Goal: Information Seeking & Learning: Learn about a topic

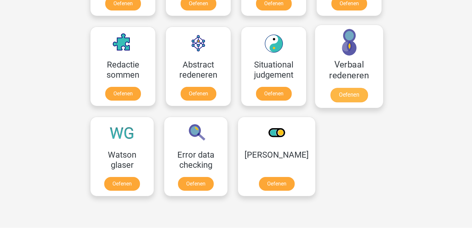
scroll to position [472, 0]
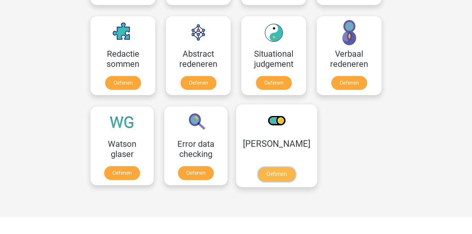
click at [292, 167] on link "Oefenen" at bounding box center [276, 174] width 37 height 14
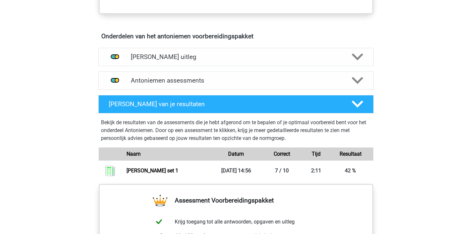
scroll to position [364, 0]
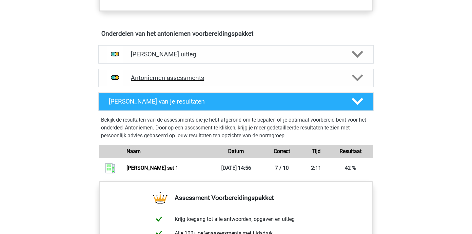
click at [205, 75] on h4 "Antoniemen assessments" at bounding box center [236, 78] width 211 height 8
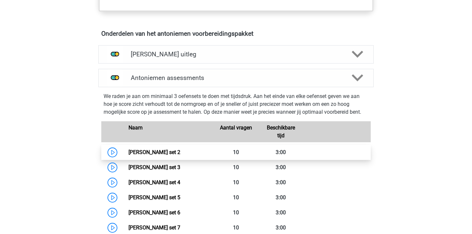
click at [180, 152] on link "[PERSON_NAME] set 2" at bounding box center [155, 152] width 52 height 6
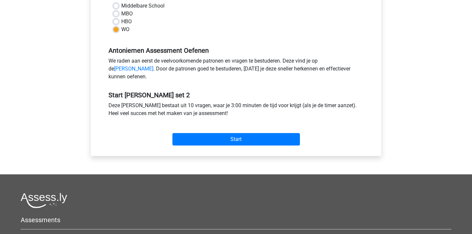
scroll to position [166, 0]
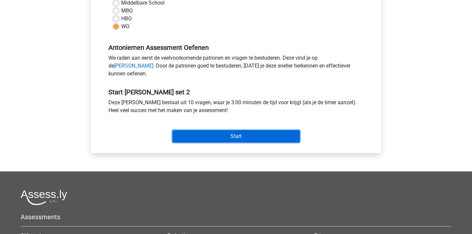
click at [234, 143] on input "Start" at bounding box center [236, 136] width 128 height 12
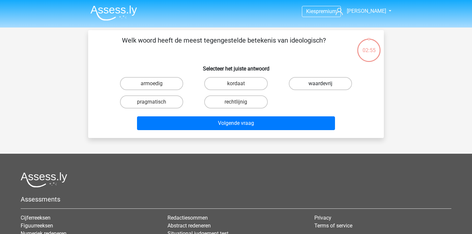
click at [320, 83] on label "waardevrij" at bounding box center [320, 83] width 63 height 13
click at [320, 84] on input "waardevrij" at bounding box center [322, 86] width 4 height 4
radio input "true"
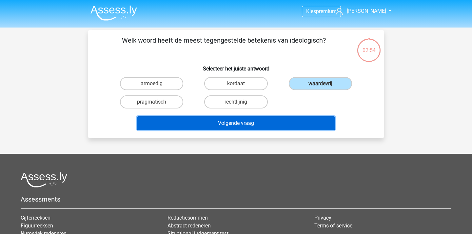
click at [251, 121] on button "Volgende vraag" at bounding box center [236, 123] width 198 height 14
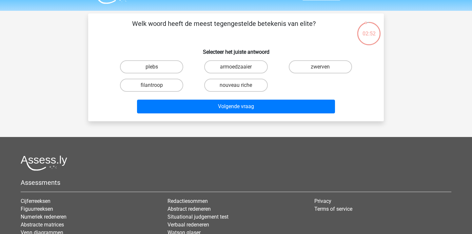
scroll to position [16, 0]
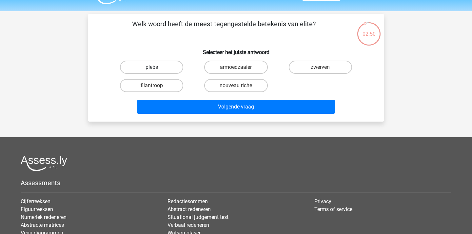
click at [159, 66] on label "plebs" at bounding box center [151, 67] width 63 height 13
click at [156, 67] on input "plebs" at bounding box center [154, 69] width 4 height 4
radio input "true"
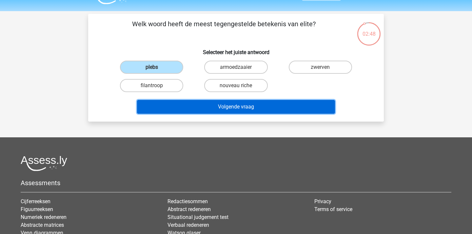
click at [231, 102] on button "Volgende vraag" at bounding box center [236, 107] width 198 height 14
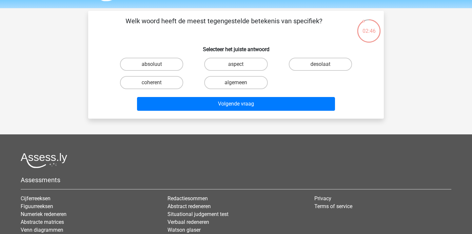
scroll to position [16, 0]
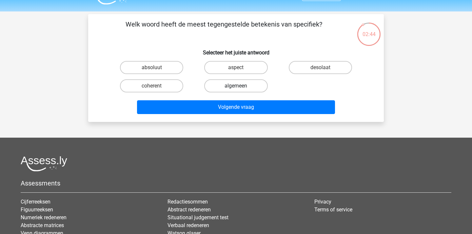
click at [242, 89] on label "algemeen" at bounding box center [235, 85] width 63 height 13
click at [240, 89] on input "algemeen" at bounding box center [238, 88] width 4 height 4
radio input "true"
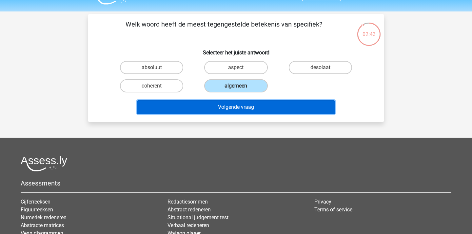
click at [244, 112] on button "Volgende vraag" at bounding box center [236, 107] width 198 height 14
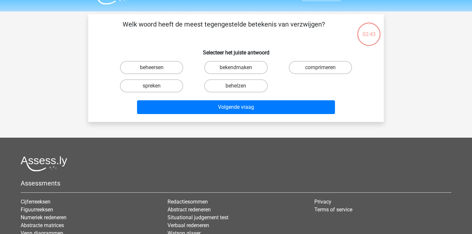
scroll to position [30, 0]
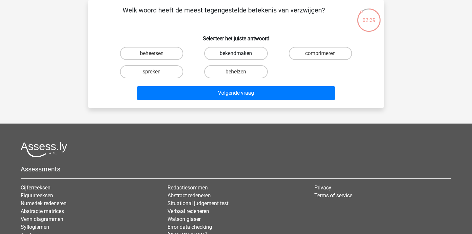
click at [250, 54] on label "bekendmaken" at bounding box center [235, 53] width 63 height 13
click at [240, 54] on input "bekendmaken" at bounding box center [238, 55] width 4 height 4
radio input "true"
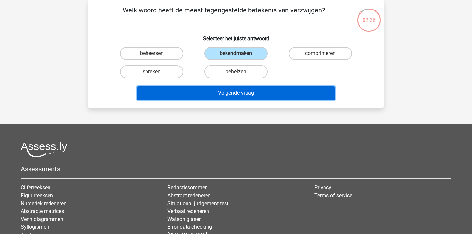
click at [242, 94] on button "Volgende vraag" at bounding box center [236, 93] width 198 height 14
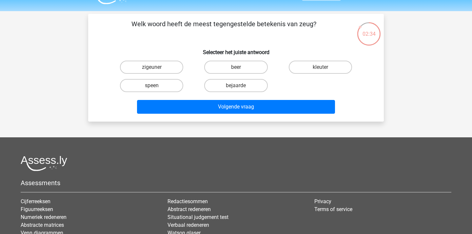
scroll to position [17, 0]
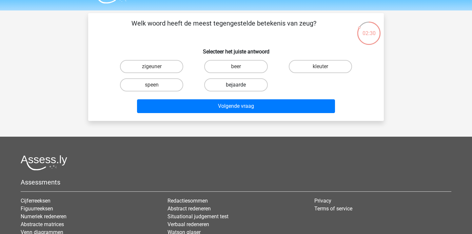
click at [238, 82] on label "bejaarde" at bounding box center [235, 84] width 63 height 13
click at [238, 85] on input "bejaarde" at bounding box center [238, 87] width 4 height 4
radio input "true"
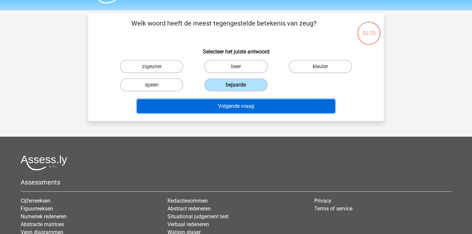
click at [243, 108] on button "Volgende vraag" at bounding box center [236, 106] width 198 height 14
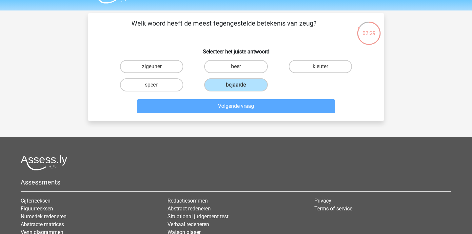
scroll to position [30, 0]
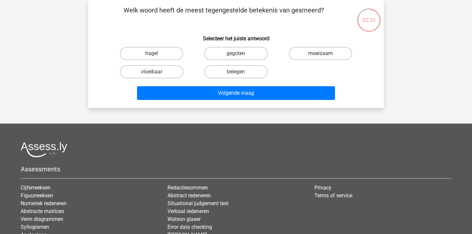
click at [318, 51] on label "moeizaam" at bounding box center [320, 53] width 63 height 13
click at [320, 53] on input "moeizaam" at bounding box center [322, 55] width 4 height 4
radio input "true"
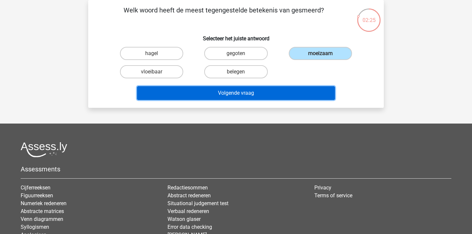
click at [207, 94] on button "Volgende vraag" at bounding box center [236, 93] width 198 height 14
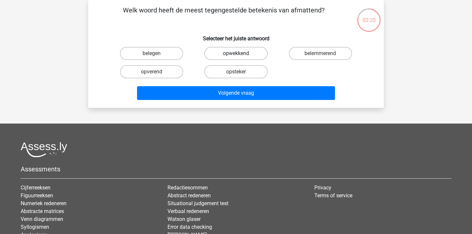
click at [226, 56] on label "opwekkend" at bounding box center [235, 53] width 63 height 13
click at [236, 56] on input "opwekkend" at bounding box center [238, 55] width 4 height 4
radio input "true"
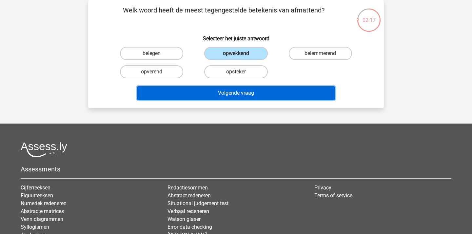
click at [204, 88] on button "Volgende vraag" at bounding box center [236, 93] width 198 height 14
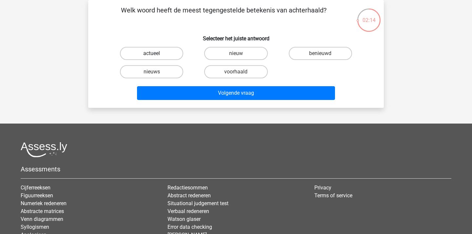
click at [161, 56] on label "actueel" at bounding box center [151, 53] width 63 height 13
click at [156, 56] on input "actueel" at bounding box center [154, 55] width 4 height 4
radio input "true"
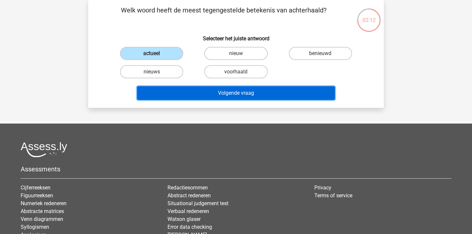
click at [205, 96] on button "Volgende vraag" at bounding box center [236, 93] width 198 height 14
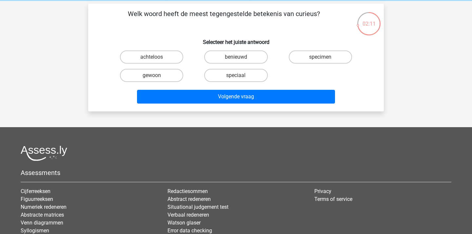
scroll to position [26, 0]
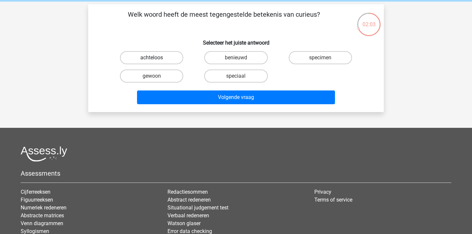
click at [173, 59] on label "achteloos" at bounding box center [151, 57] width 63 height 13
click at [156, 59] on input "achteloos" at bounding box center [154, 60] width 4 height 4
radio input "true"
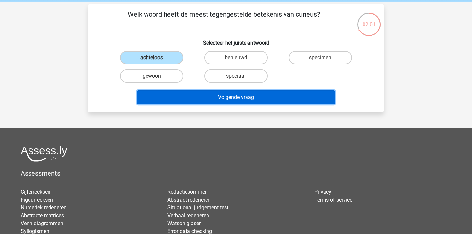
click at [222, 95] on button "Volgende vraag" at bounding box center [236, 98] width 198 height 14
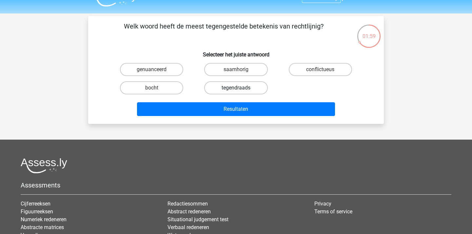
scroll to position [15, 0]
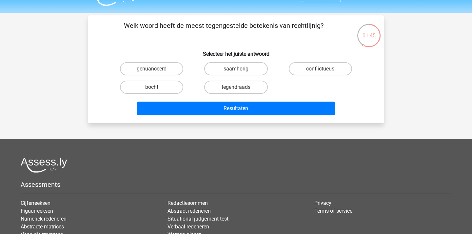
click at [217, 73] on label "saamhorig" at bounding box center [235, 68] width 63 height 13
click at [236, 73] on input "saamhorig" at bounding box center [238, 71] width 4 height 4
radio input "true"
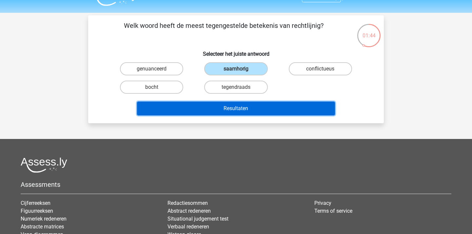
click at [219, 109] on button "Resultaten" at bounding box center [236, 109] width 198 height 14
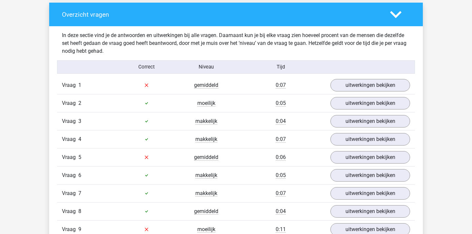
scroll to position [499, 0]
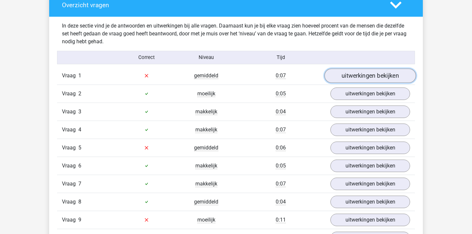
click at [350, 79] on link "uitwerkingen bekijken" at bounding box center [370, 76] width 91 height 14
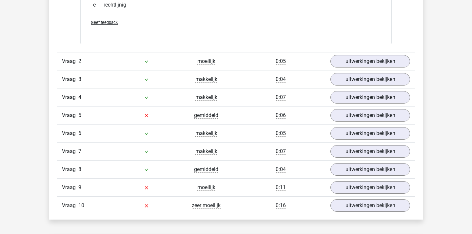
scroll to position [646, 0]
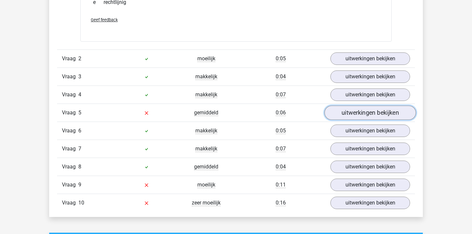
click at [354, 118] on link "uitwerkingen bekijken" at bounding box center [370, 113] width 91 height 14
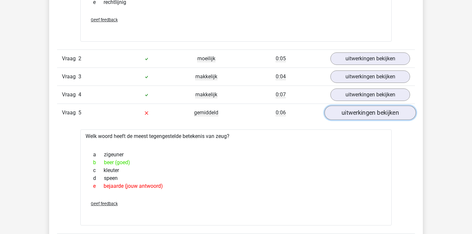
click at [358, 115] on link "uitwerkingen bekijken" at bounding box center [370, 113] width 91 height 14
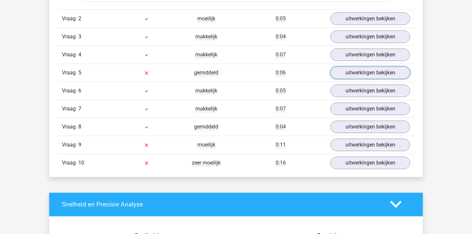
scroll to position [689, 0]
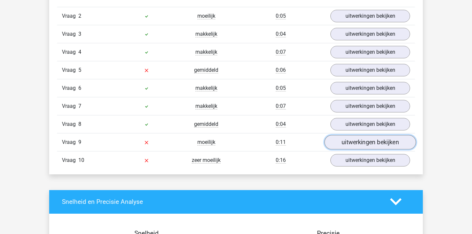
click at [377, 145] on link "uitwerkingen bekijken" at bounding box center [370, 142] width 91 height 14
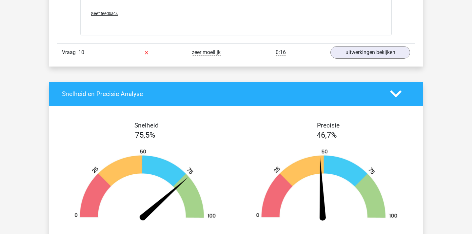
scroll to position [898, 0]
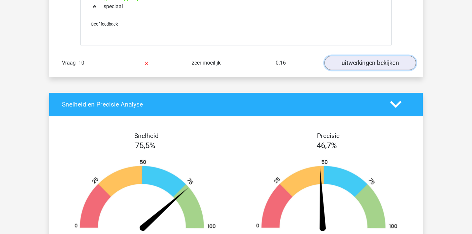
click at [334, 64] on link "uitwerkingen bekijken" at bounding box center [370, 63] width 91 height 14
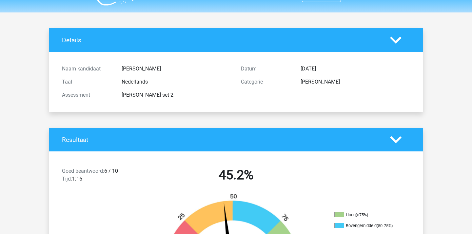
scroll to position [0, 0]
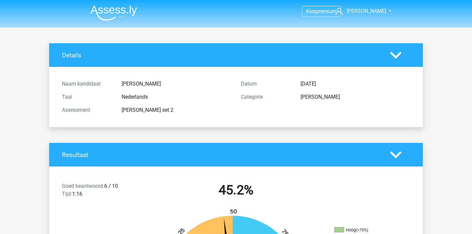
click at [91, 14] on img at bounding box center [114, 12] width 47 height 15
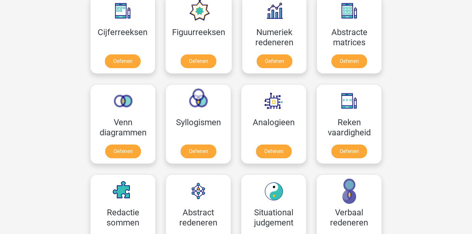
scroll to position [315, 0]
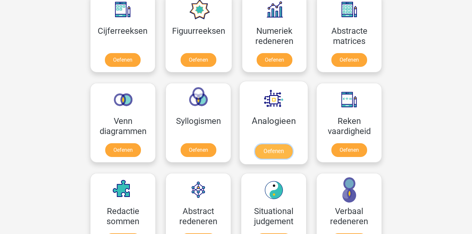
click at [280, 144] on link "Oefenen" at bounding box center [273, 151] width 37 height 14
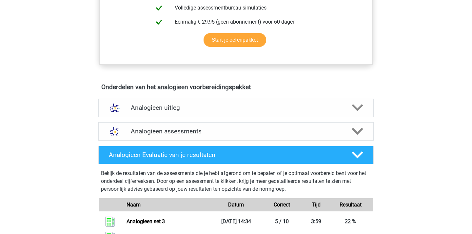
scroll to position [306, 0]
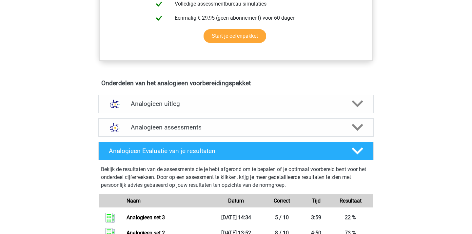
click at [185, 106] on h4 "Analogieen uitleg" at bounding box center [236, 104] width 211 height 8
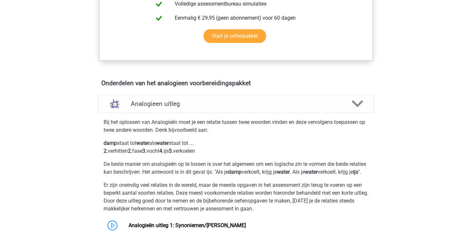
click at [185, 106] on h4 "Analogieen uitleg" at bounding box center [236, 104] width 211 height 8
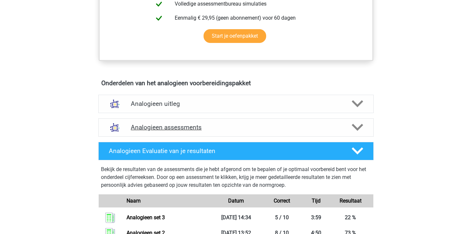
click at [181, 124] on h4 "Analogieen assessments" at bounding box center [236, 128] width 211 height 8
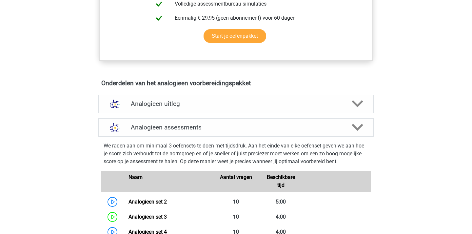
click at [181, 124] on h4 "Analogieen assessments" at bounding box center [236, 128] width 211 height 8
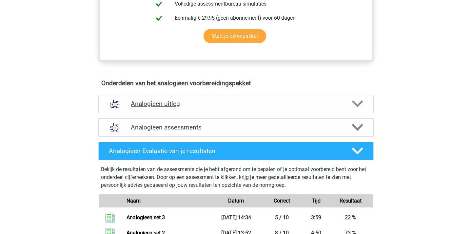
click at [173, 108] on div "Analogieen uitleg" at bounding box center [235, 104] width 275 height 18
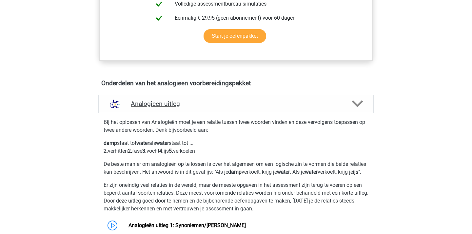
click at [173, 108] on div "Analogieen uitleg" at bounding box center [235, 104] width 275 height 18
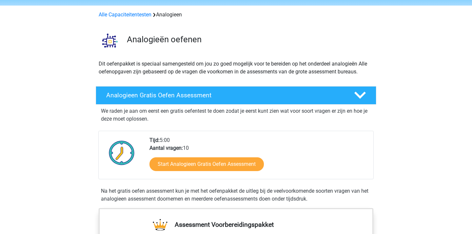
scroll to position [0, 0]
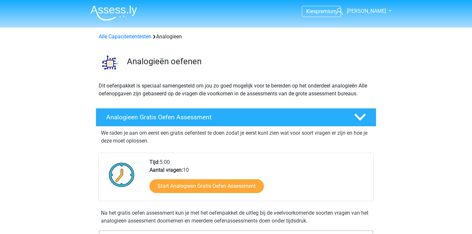
click at [123, 18] on img at bounding box center [114, 12] width 47 height 15
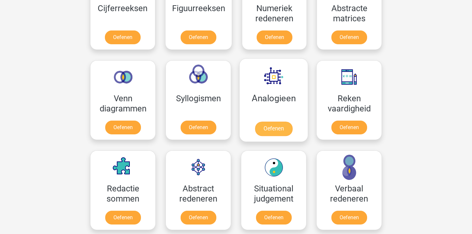
scroll to position [416, 0]
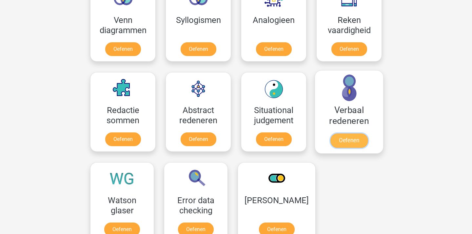
click at [349, 133] on link "Oefenen" at bounding box center [349, 140] width 37 height 14
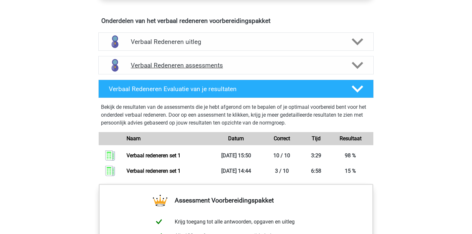
scroll to position [368, 0]
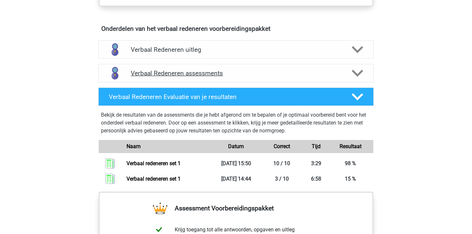
click at [184, 70] on h4 "Verbaal Redeneren assessments" at bounding box center [236, 74] width 211 height 8
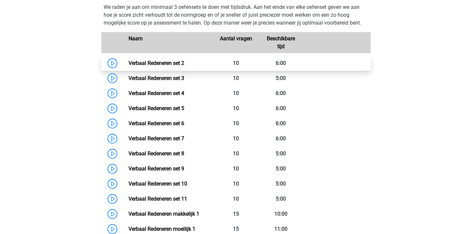
scroll to position [452, 0]
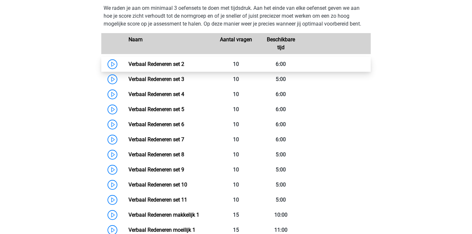
click at [184, 62] on link "Verbaal Redeneren set 2" at bounding box center [157, 64] width 56 height 6
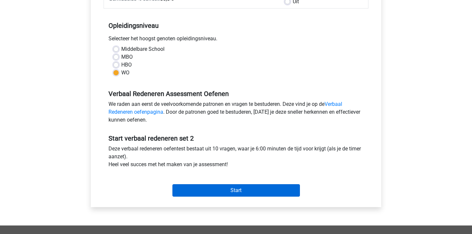
scroll to position [137, 0]
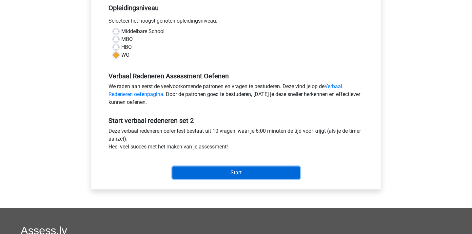
click at [232, 177] on input "Start" at bounding box center [236, 173] width 128 height 12
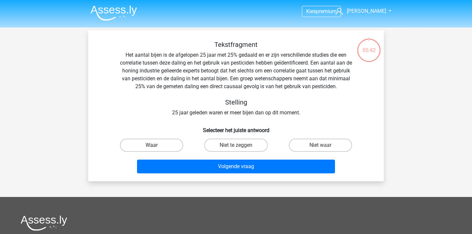
click at [164, 145] on label "Waar" at bounding box center [151, 145] width 63 height 13
click at [156, 145] on input "Waar" at bounding box center [154, 147] width 4 height 4
radio input "true"
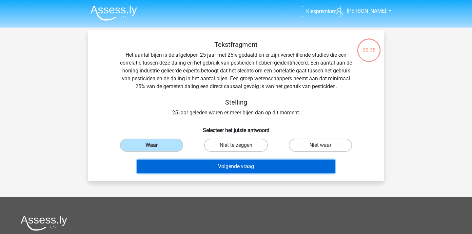
click at [254, 170] on button "Volgende vraag" at bounding box center [236, 167] width 198 height 14
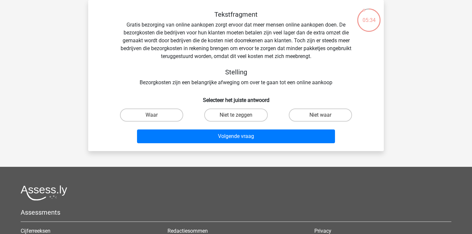
scroll to position [7, 0]
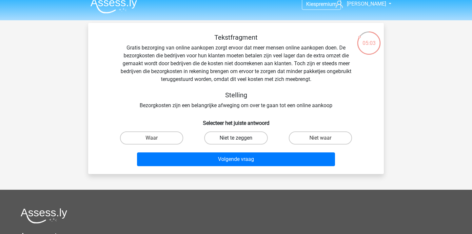
click at [249, 139] on label "Niet te zeggen" at bounding box center [235, 138] width 63 height 13
click at [240, 139] on input "Niet te zeggen" at bounding box center [238, 140] width 4 height 4
radio input "true"
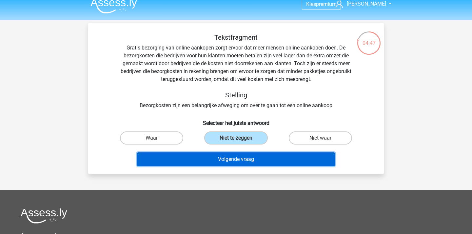
click at [248, 163] on button "Volgende vraag" at bounding box center [236, 159] width 198 height 14
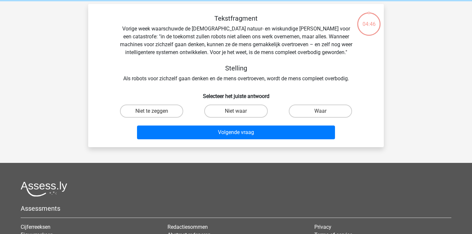
scroll to position [30, 0]
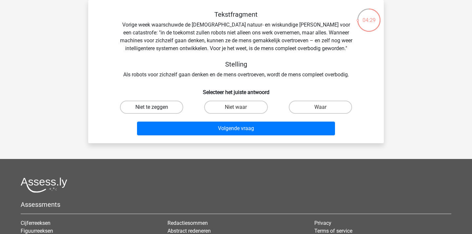
click at [152, 106] on label "Niet te zeggen" at bounding box center [151, 107] width 63 height 13
click at [152, 107] on input "Niet te zeggen" at bounding box center [154, 109] width 4 height 4
radio input "true"
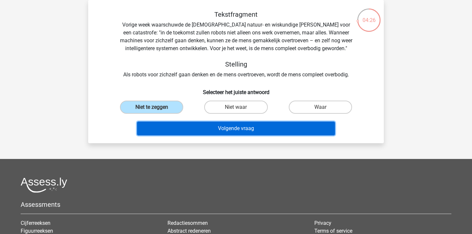
click at [243, 130] on button "Volgende vraag" at bounding box center [236, 129] width 198 height 14
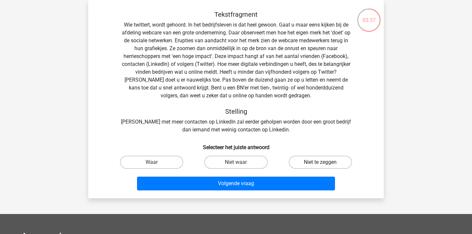
click at [312, 164] on label "Niet te zeggen" at bounding box center [320, 162] width 63 height 13
click at [320, 164] on input "Niet te zeggen" at bounding box center [322, 164] width 4 height 4
radio input "true"
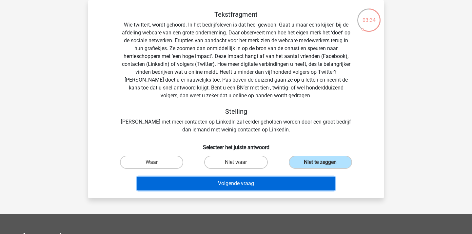
click at [257, 185] on button "Volgende vraag" at bounding box center [236, 184] width 198 height 14
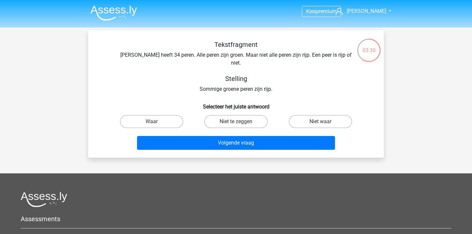
scroll to position [2, 0]
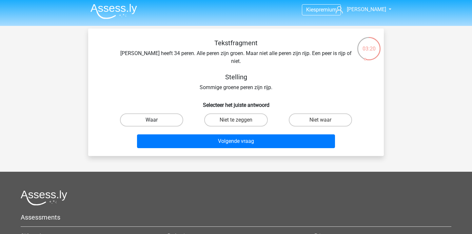
click at [158, 114] on label "Waar" at bounding box center [151, 119] width 63 height 13
click at [156, 120] on input "Waar" at bounding box center [154, 122] width 4 height 4
radio input "true"
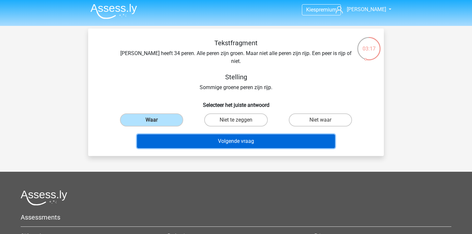
click at [245, 134] on button "Volgende vraag" at bounding box center [236, 141] width 198 height 14
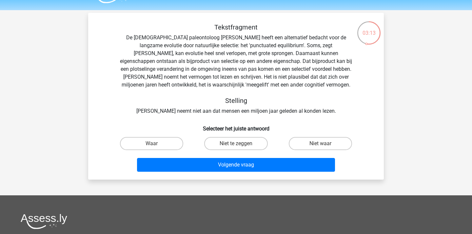
scroll to position [16, 0]
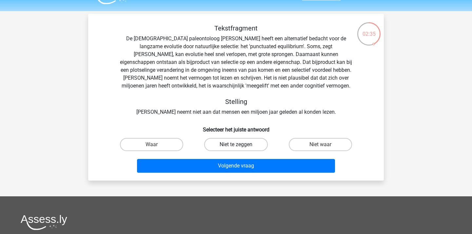
click at [248, 146] on label "Niet te zeggen" at bounding box center [235, 144] width 63 height 13
click at [240, 146] on input "Niet te zeggen" at bounding box center [238, 147] width 4 height 4
radio input "true"
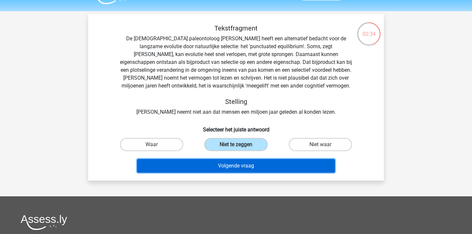
click at [241, 163] on button "Volgende vraag" at bounding box center [236, 166] width 198 height 14
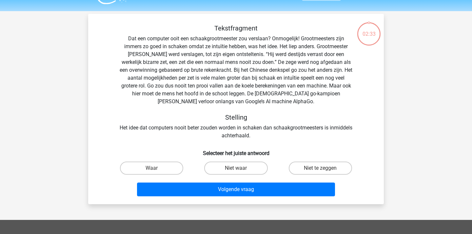
scroll to position [30, 0]
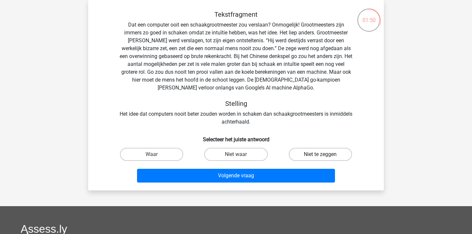
click at [302, 156] on label "Niet te zeggen" at bounding box center [320, 154] width 63 height 13
click at [320, 156] on input "Niet te zeggen" at bounding box center [322, 156] width 4 height 4
radio input "true"
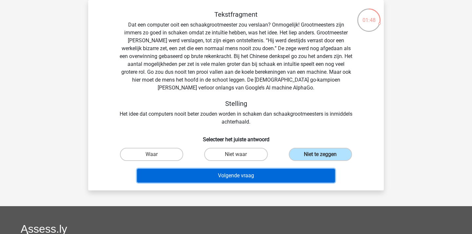
click at [259, 175] on button "Volgende vraag" at bounding box center [236, 176] width 198 height 14
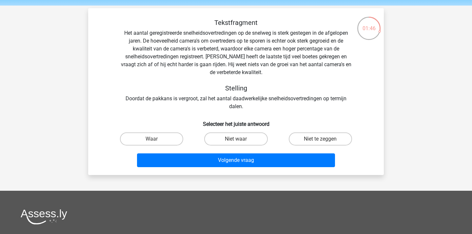
scroll to position [20, 0]
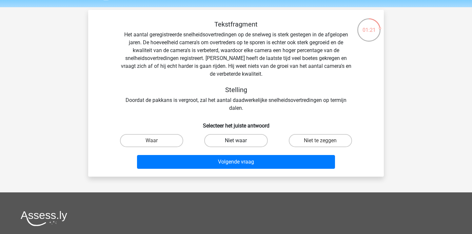
click at [235, 145] on label "Niet waar" at bounding box center [235, 140] width 63 height 13
click at [236, 145] on input "Niet waar" at bounding box center [238, 143] width 4 height 4
radio input "true"
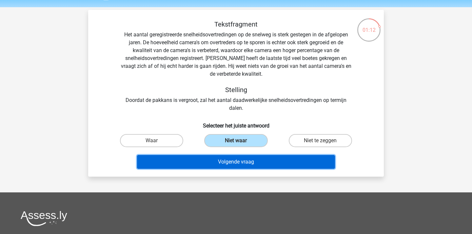
click at [268, 159] on button "Volgende vraag" at bounding box center [236, 162] width 198 height 14
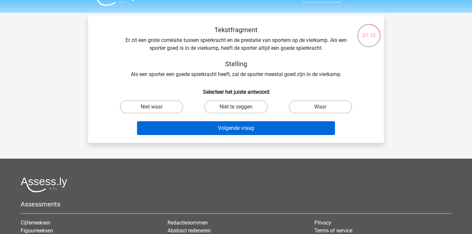
scroll to position [12, 0]
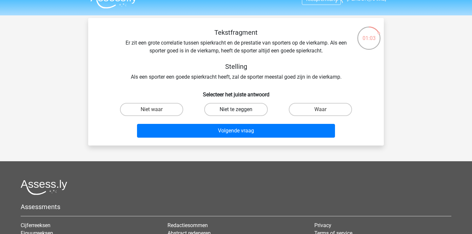
click at [213, 111] on label "Niet te zeggen" at bounding box center [235, 109] width 63 height 13
click at [236, 111] on input "Niet te zeggen" at bounding box center [238, 112] width 4 height 4
radio input "true"
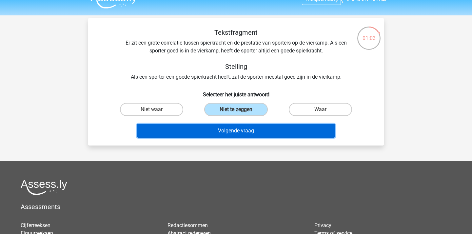
click at [214, 135] on button "Volgende vraag" at bounding box center [236, 131] width 198 height 14
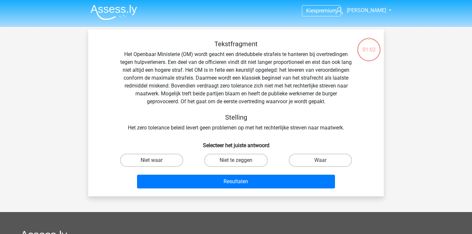
scroll to position [0, 0]
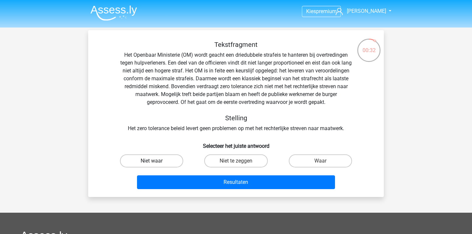
click at [165, 161] on label "Niet waar" at bounding box center [151, 160] width 63 height 13
click at [156, 161] on input "Niet waar" at bounding box center [154, 163] width 4 height 4
radio input "true"
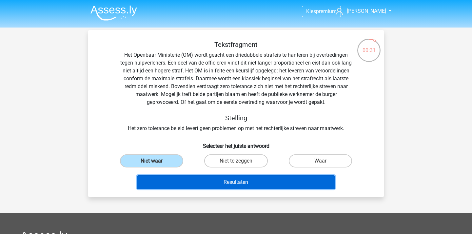
click at [218, 184] on button "Resultaten" at bounding box center [236, 182] width 198 height 14
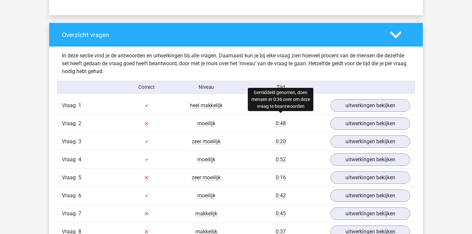
scroll to position [471, 0]
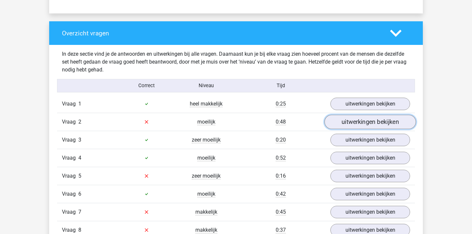
click at [339, 121] on link "uitwerkingen bekijken" at bounding box center [370, 122] width 91 height 14
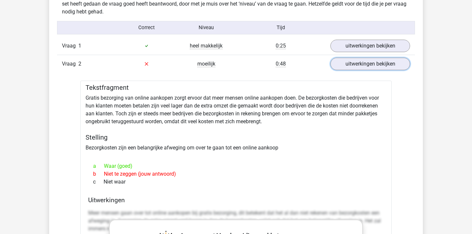
scroll to position [507, 0]
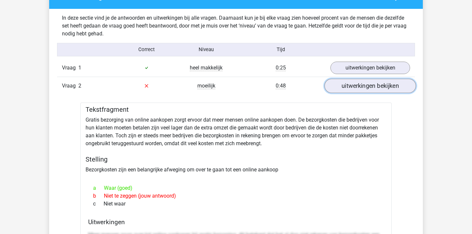
click at [350, 87] on link "uitwerkingen bekijken" at bounding box center [370, 86] width 91 height 14
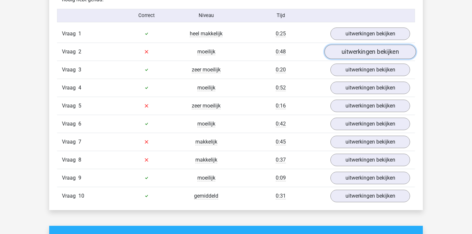
scroll to position [546, 0]
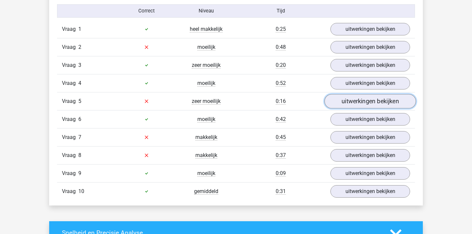
click at [349, 106] on link "uitwerkingen bekijken" at bounding box center [370, 101] width 91 height 14
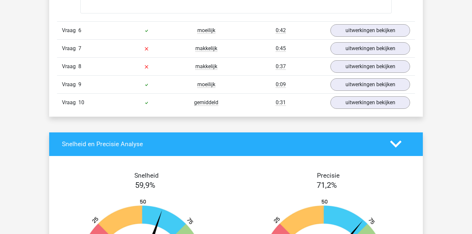
scroll to position [993, 0]
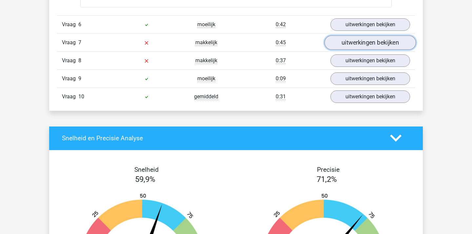
click at [397, 42] on link "uitwerkingen bekijken" at bounding box center [370, 42] width 91 height 14
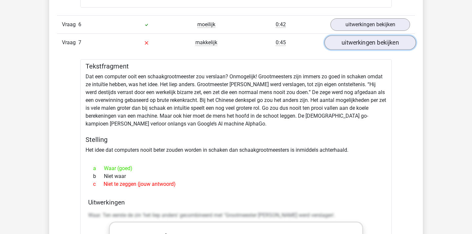
click at [363, 46] on link "uitwerkingen bekijken" at bounding box center [370, 42] width 91 height 14
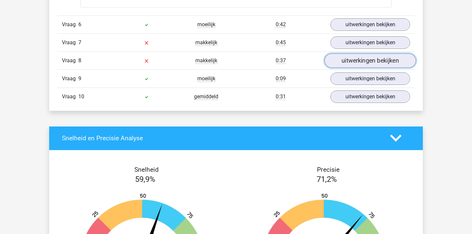
click at [366, 61] on link "uitwerkingen bekijken" at bounding box center [370, 60] width 91 height 14
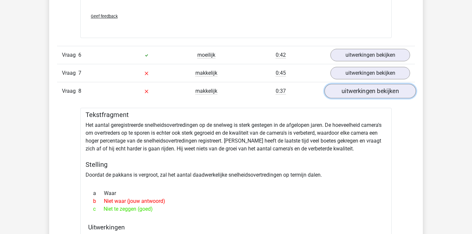
scroll to position [957, 0]
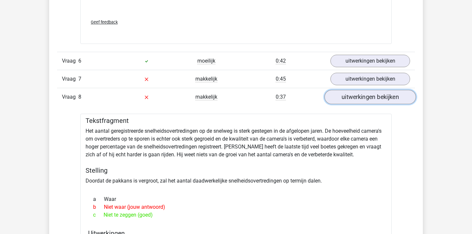
click at [355, 97] on link "uitwerkingen bekijken" at bounding box center [370, 97] width 91 height 14
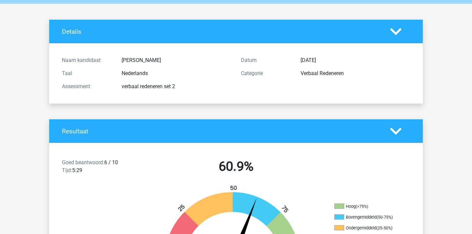
scroll to position [0, 0]
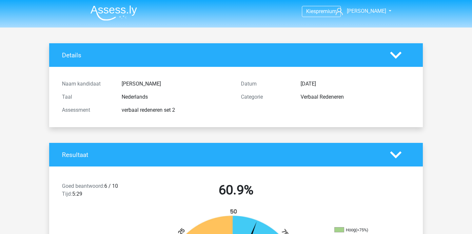
click at [113, 8] on img at bounding box center [114, 12] width 47 height 15
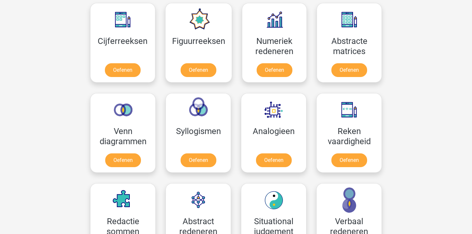
scroll to position [312, 0]
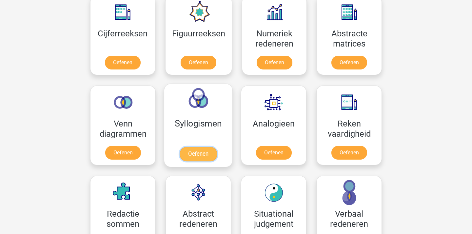
click at [210, 147] on link "Oefenen" at bounding box center [198, 154] width 37 height 14
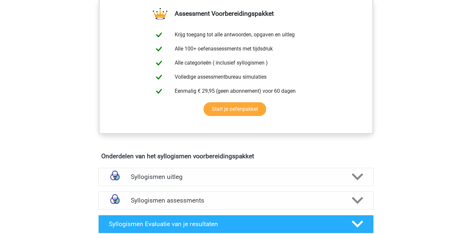
scroll to position [244, 0]
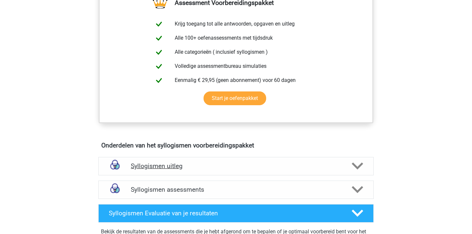
click at [219, 171] on div "Syllogismen uitleg" at bounding box center [235, 166] width 275 height 18
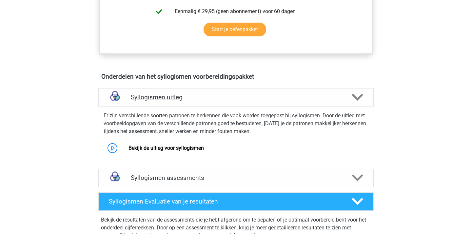
scroll to position [357, 0]
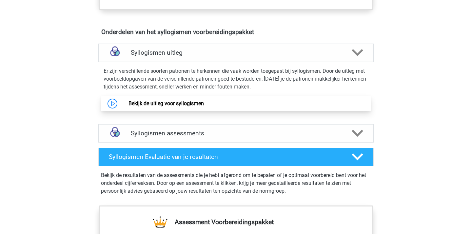
click at [204, 104] on link "Bekijk de uitleg voor syllogismen" at bounding box center [166, 103] width 75 height 6
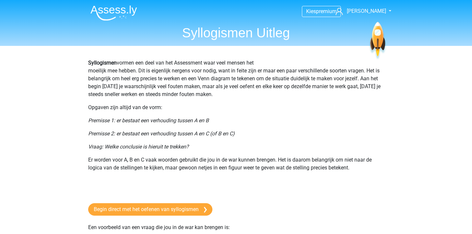
scroll to position [2, 0]
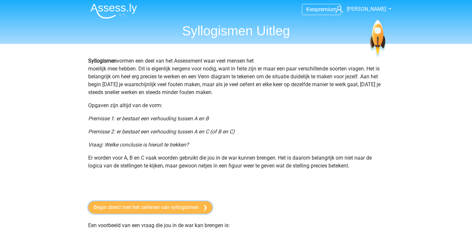
click at [194, 210] on link "Begin direct met het oefenen van syllogismen" at bounding box center [150, 207] width 124 height 12
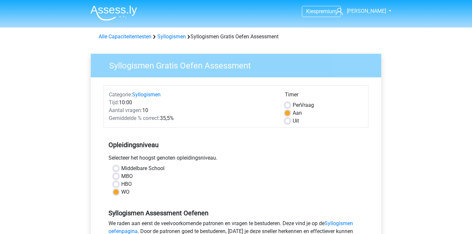
click at [120, 17] on img at bounding box center [114, 12] width 47 height 15
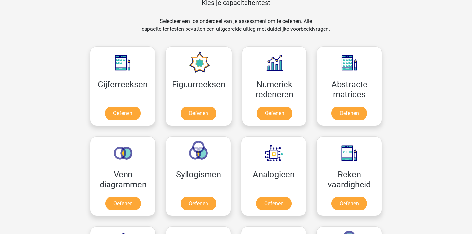
scroll to position [263, 0]
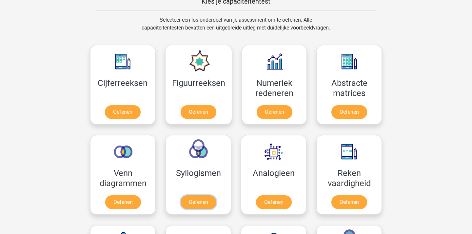
click at [198, 195] on link "Oefenen" at bounding box center [199, 202] width 36 height 14
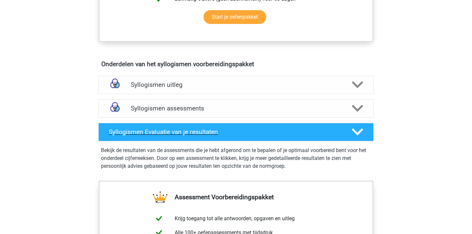
scroll to position [325, 0]
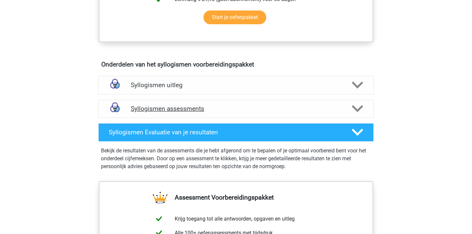
click at [208, 107] on h4 "Syllogismen assessments" at bounding box center [236, 109] width 211 height 8
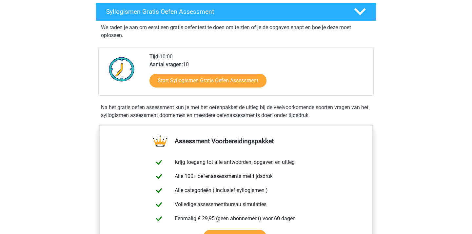
scroll to position [106, 0]
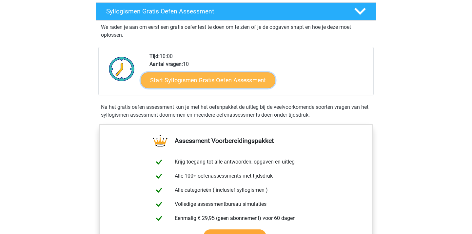
click at [204, 78] on link "Start Syllogismen Gratis Oefen Assessment" at bounding box center [208, 80] width 135 height 16
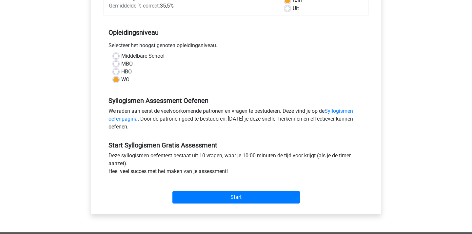
scroll to position [182, 0]
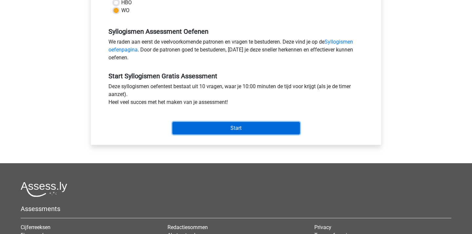
click at [217, 129] on input "Start" at bounding box center [236, 128] width 128 height 12
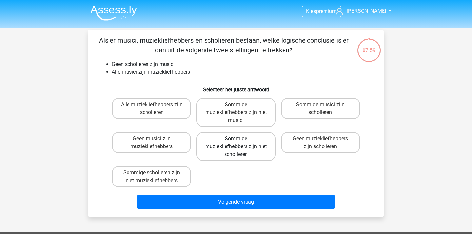
click at [234, 144] on label "Sommige muziekliefhebbers zijn niet scholieren" at bounding box center [235, 146] width 79 height 29
click at [236, 143] on input "Sommige muziekliefhebbers zijn niet scholieren" at bounding box center [238, 141] width 4 height 4
radio input "true"
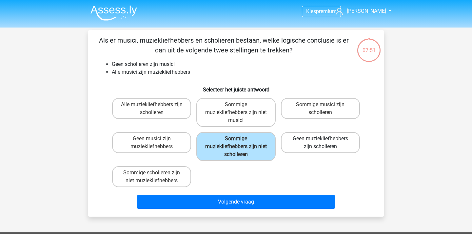
click at [314, 141] on label "Geen muziekliefhebbers zijn scholieren" at bounding box center [320, 142] width 79 height 21
click at [320, 141] on input "Geen muziekliefhebbers zijn scholieren" at bounding box center [322, 141] width 4 height 4
radio input "true"
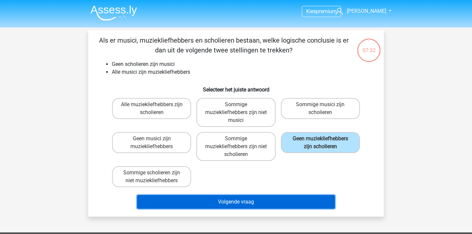
click at [260, 200] on button "Volgende vraag" at bounding box center [236, 202] width 198 height 14
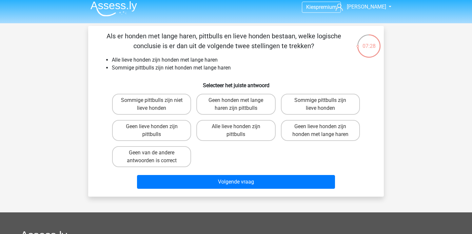
scroll to position [5, 0]
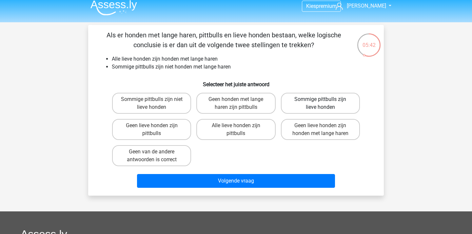
click at [333, 104] on label "Sommige pittbulls zijn lieve honden" at bounding box center [320, 103] width 79 height 21
click at [325, 104] on input "Sommige pittbulls zijn lieve honden" at bounding box center [322, 101] width 4 height 4
radio input "true"
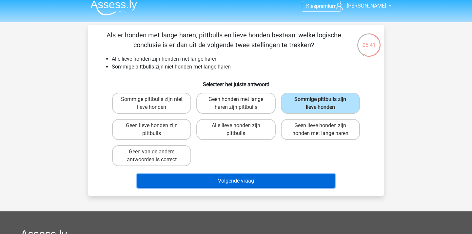
click at [263, 179] on button "Volgende vraag" at bounding box center [236, 181] width 198 height 14
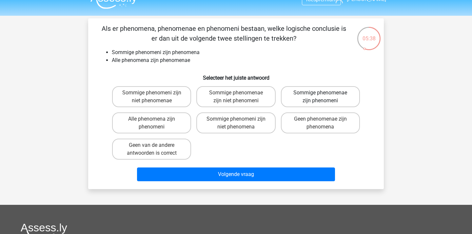
scroll to position [12, 0]
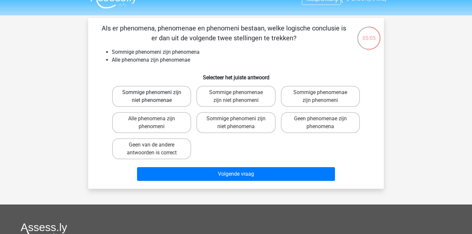
click at [164, 102] on label "Sommige phenomeni zijn niet phenomenae" at bounding box center [151, 96] width 79 height 21
click at [156, 97] on input "Sommige phenomeni zijn niet phenomenae" at bounding box center [154, 94] width 4 height 4
radio input "true"
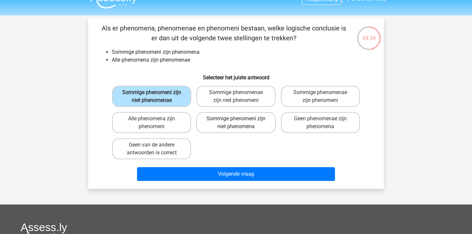
click at [267, 123] on label "Sommige phenomeni zijn niet phenomena" at bounding box center [235, 122] width 79 height 21
click at [240, 123] on input "Sommige phenomeni zijn niet phenomena" at bounding box center [238, 121] width 4 height 4
radio input "true"
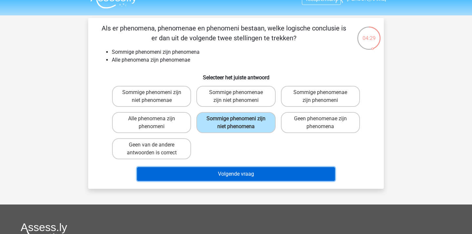
click at [254, 177] on button "Volgende vraag" at bounding box center [236, 174] width 198 height 14
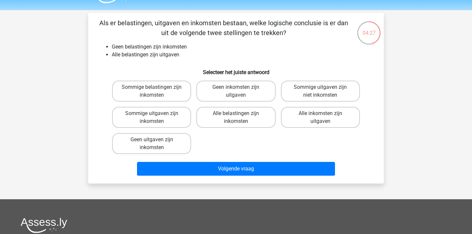
scroll to position [17, 0]
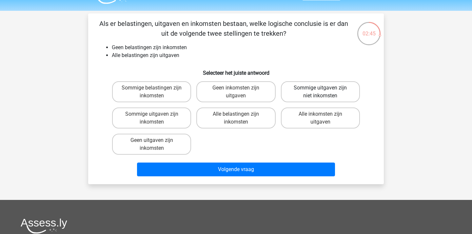
click at [319, 91] on label "Sommige uitgaven zijn niet inkomsten" at bounding box center [320, 91] width 79 height 21
click at [320, 91] on input "Sommige uitgaven zijn niet inkomsten" at bounding box center [322, 90] width 4 height 4
radio input "true"
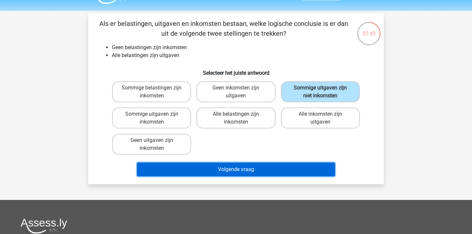
click at [243, 168] on button "Volgende vraag" at bounding box center [236, 170] width 198 height 14
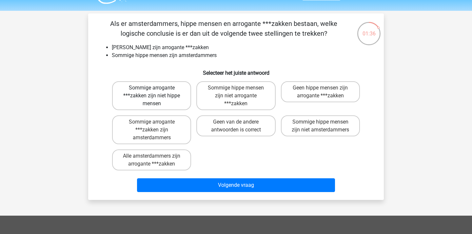
scroll to position [18, 0]
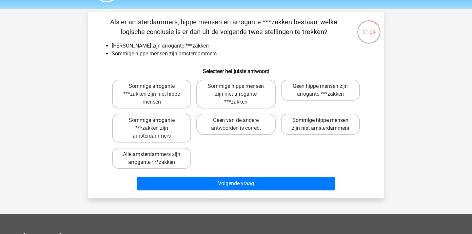
click at [328, 120] on label "Sommige hippe mensen zijn niet amsterdammers" at bounding box center [320, 124] width 79 height 21
click at [325, 120] on input "Sommige hippe mensen zijn niet amsterdammers" at bounding box center [322, 122] width 4 height 4
radio input "true"
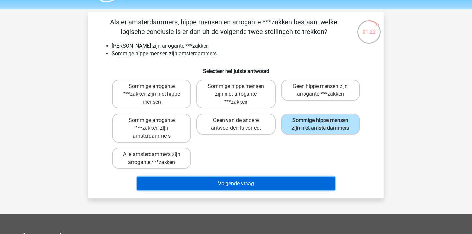
click at [263, 181] on button "Volgende vraag" at bounding box center [236, 184] width 198 height 14
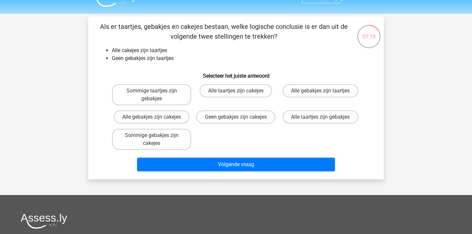
scroll to position [14, 0]
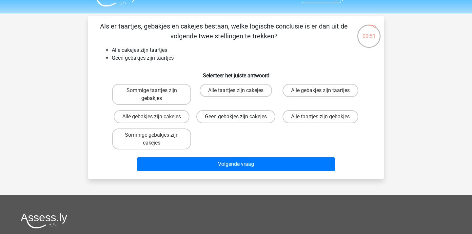
click at [249, 118] on label "Geen gebakjes zijn cakejes" at bounding box center [235, 116] width 79 height 13
click at [240, 118] on input "Geen gebakjes zijn cakejes" at bounding box center [238, 119] width 4 height 4
radio input "true"
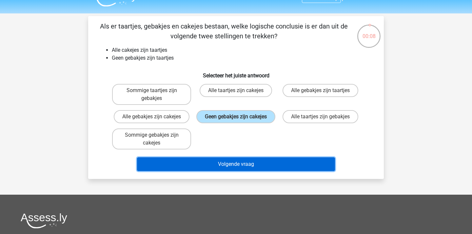
click at [222, 171] on button "Volgende vraag" at bounding box center [236, 164] width 198 height 14
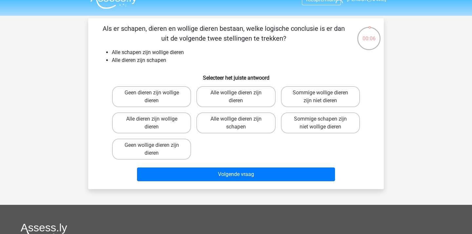
scroll to position [5, 0]
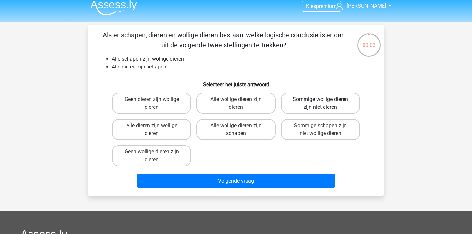
click at [296, 98] on label "Sommige wollige dieren zijn niet dieren" at bounding box center [320, 103] width 79 height 21
click at [320, 99] on input "Sommige wollige dieren zijn niet dieren" at bounding box center [322, 101] width 4 height 4
radio input "true"
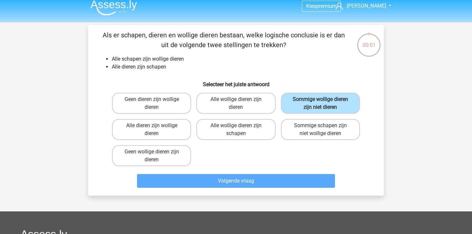
click at [320, 130] on input "Sommige schapen zijn niet wollige dieren" at bounding box center [322, 128] width 4 height 4
radio input "true"
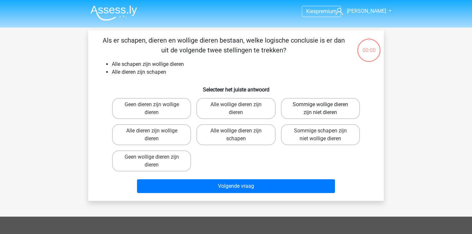
scroll to position [5, 0]
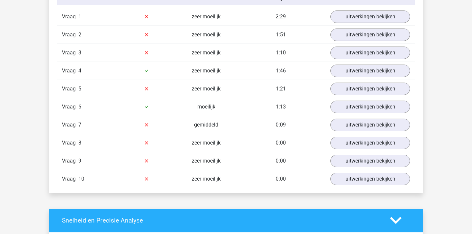
scroll to position [531, 0]
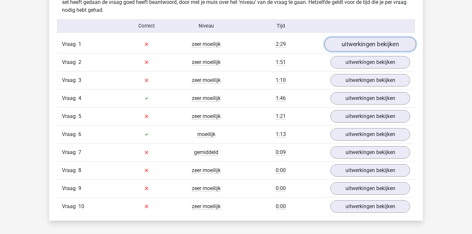
click at [341, 43] on link "uitwerkingen bekijken" at bounding box center [370, 44] width 91 height 14
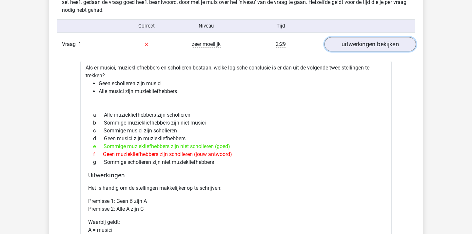
click at [341, 43] on link "uitwerkingen bekijken" at bounding box center [370, 44] width 91 height 14
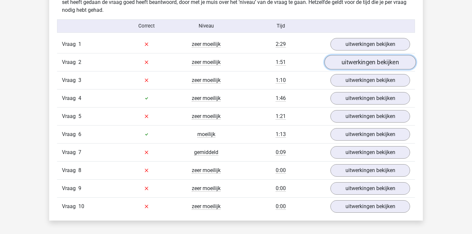
click at [340, 59] on link "uitwerkingen bekijken" at bounding box center [370, 62] width 91 height 14
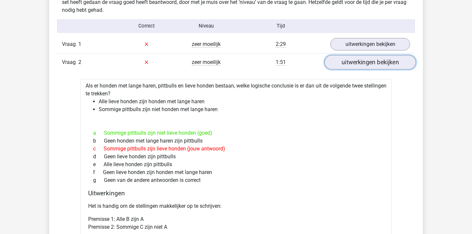
click at [340, 59] on link "uitwerkingen bekijken" at bounding box center [370, 62] width 91 height 14
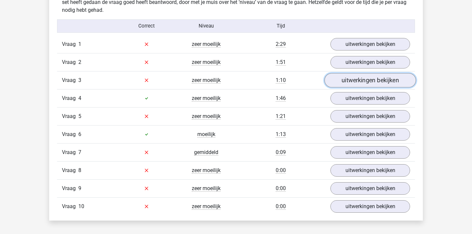
click at [348, 81] on link "uitwerkingen bekijken" at bounding box center [370, 80] width 91 height 14
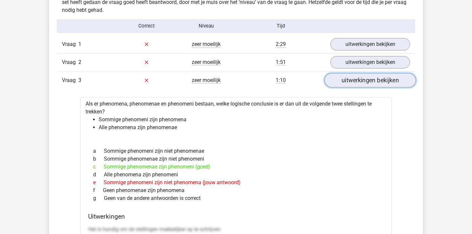
scroll to position [537, 0]
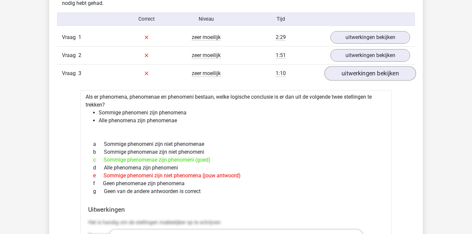
click at [348, 81] on div "Vraag 3 zeer moeilijk 1:10 uitwerkingen bekijken" at bounding box center [236, 73] width 358 height 18
click at [352, 78] on link "uitwerkingen bekijken" at bounding box center [370, 73] width 91 height 14
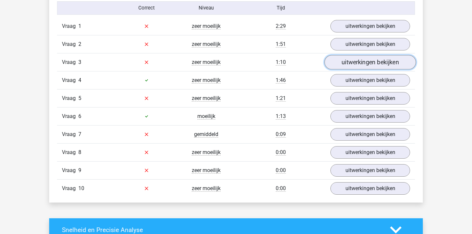
scroll to position [549, 0]
click at [352, 78] on link "uitwerkingen bekijken" at bounding box center [371, 80] width 80 height 12
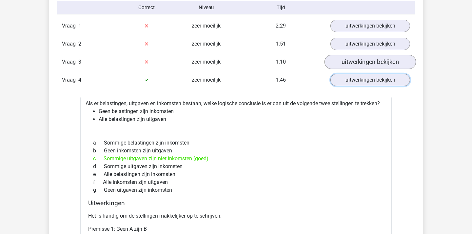
click at [352, 78] on link "uitwerkingen bekijken" at bounding box center [371, 80] width 80 height 12
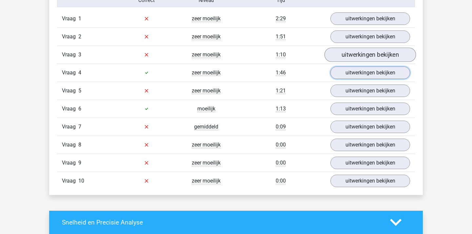
scroll to position [558, 0]
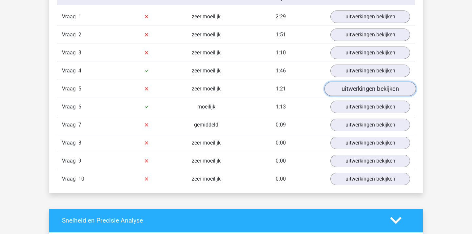
click at [352, 85] on link "uitwerkingen bekijken" at bounding box center [370, 89] width 91 height 14
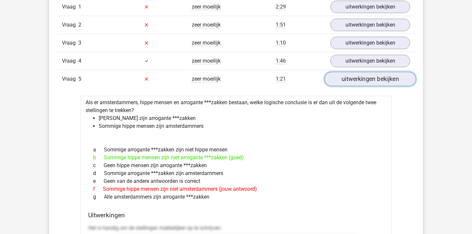
scroll to position [570, 0]
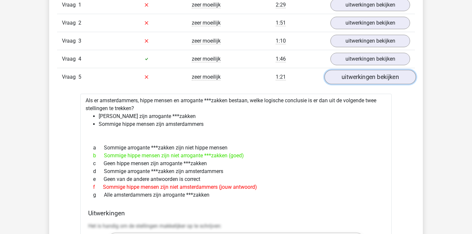
click at [357, 78] on link "uitwerkingen bekijken" at bounding box center [370, 77] width 91 height 14
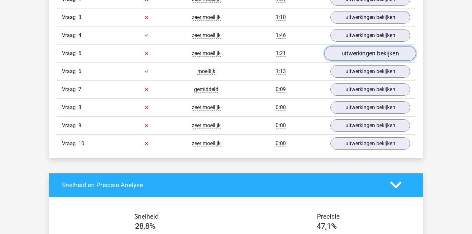
scroll to position [593, 0]
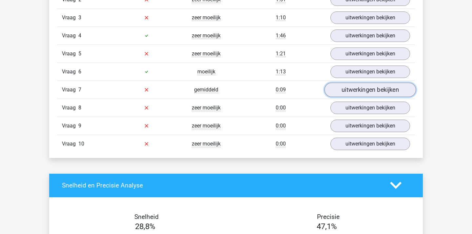
click at [360, 91] on link "uitwerkingen bekijken" at bounding box center [370, 90] width 91 height 14
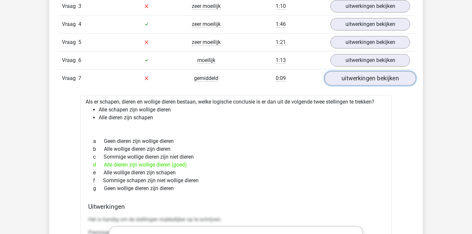
scroll to position [604, 0]
click at [362, 84] on link "uitwerkingen bekijken" at bounding box center [370, 78] width 91 height 14
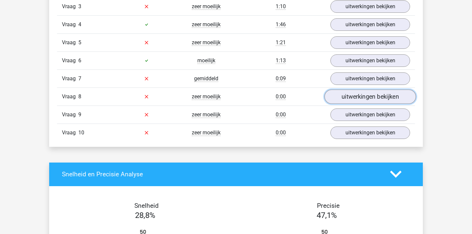
click at [359, 96] on link "uitwerkingen bekijken" at bounding box center [370, 97] width 91 height 14
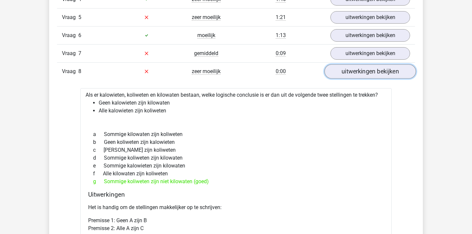
scroll to position [627, 0]
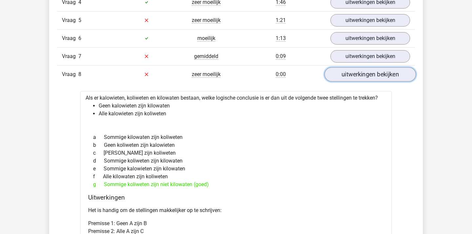
click at [355, 76] on link "uitwerkingen bekijken" at bounding box center [370, 74] width 91 height 14
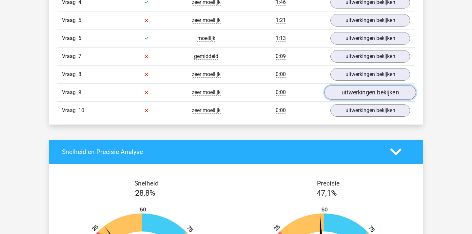
click at [355, 90] on link "uitwerkingen bekijken" at bounding box center [370, 92] width 91 height 14
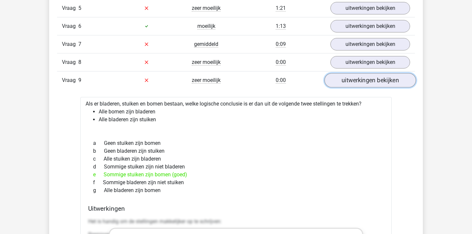
scroll to position [637, 0]
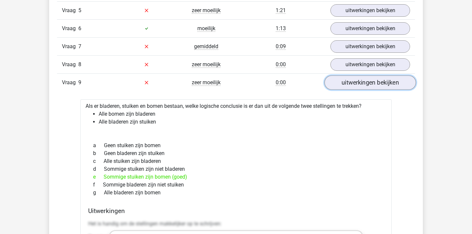
click at [357, 85] on link "uitwerkingen bekijken" at bounding box center [370, 82] width 91 height 14
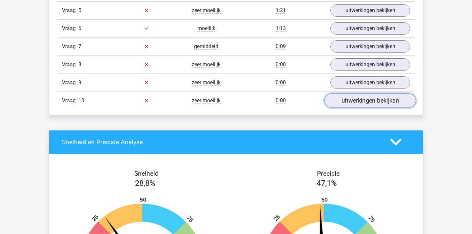
click at [355, 100] on link "uitwerkingen bekijken" at bounding box center [370, 100] width 91 height 14
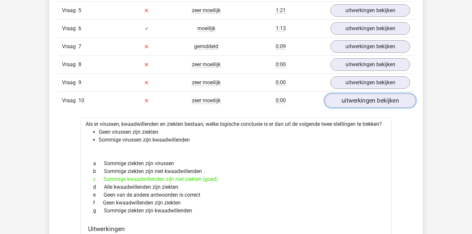
click at [355, 100] on link "uitwerkingen bekijken" at bounding box center [370, 100] width 91 height 14
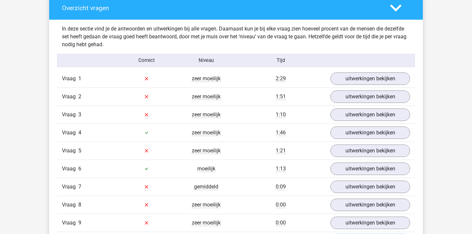
scroll to position [553, 0]
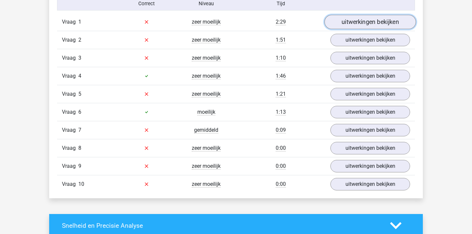
click at [356, 22] on link "uitwerkingen bekijken" at bounding box center [370, 22] width 91 height 14
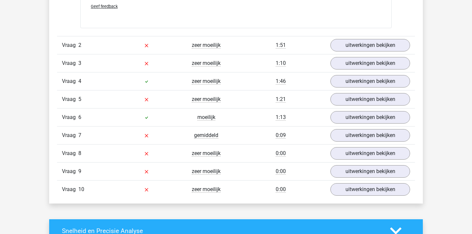
scroll to position [830, 0]
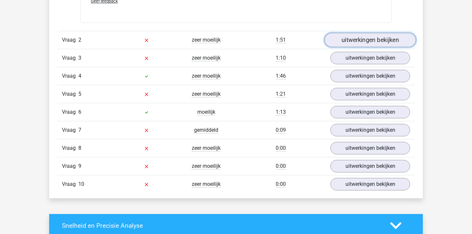
click at [375, 43] on link "uitwerkingen bekijken" at bounding box center [370, 40] width 91 height 14
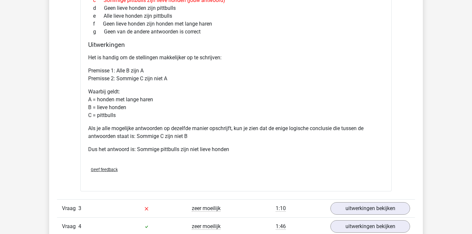
scroll to position [1072, 0]
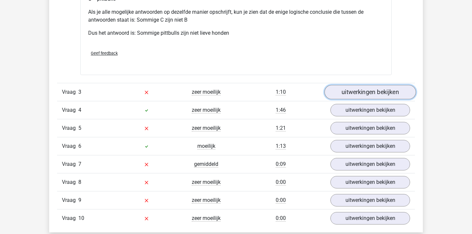
click at [361, 93] on link "uitwerkingen bekijken" at bounding box center [370, 92] width 91 height 14
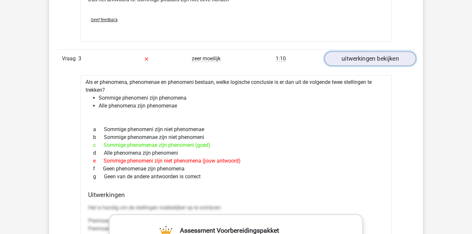
scroll to position [1118, 0]
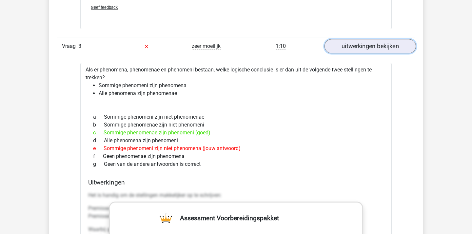
click at [359, 48] on link "uitwerkingen bekijken" at bounding box center [370, 46] width 91 height 14
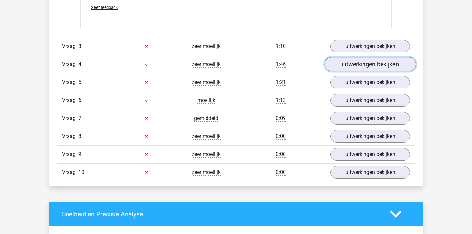
click at [355, 62] on link "uitwerkingen bekijken" at bounding box center [370, 64] width 91 height 14
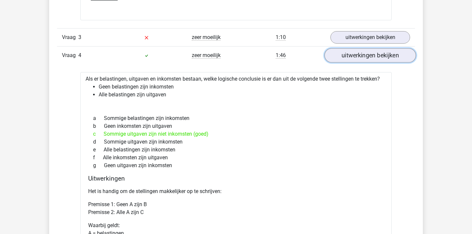
scroll to position [1129, 0]
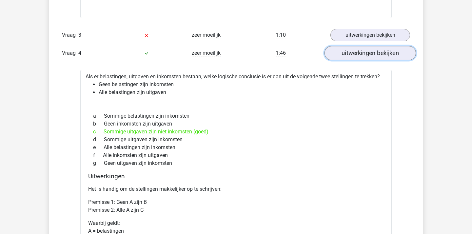
click at [356, 59] on link "uitwerkingen bekijken" at bounding box center [370, 53] width 91 height 14
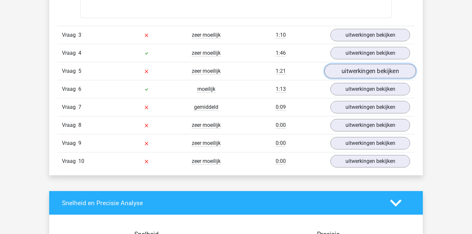
click at [355, 68] on link "uitwerkingen bekijken" at bounding box center [370, 71] width 91 height 14
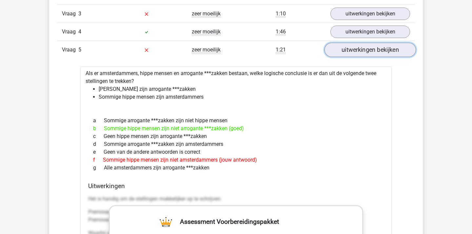
scroll to position [1151, 0]
click at [357, 50] on link "uitwerkingen bekijken" at bounding box center [370, 49] width 91 height 14
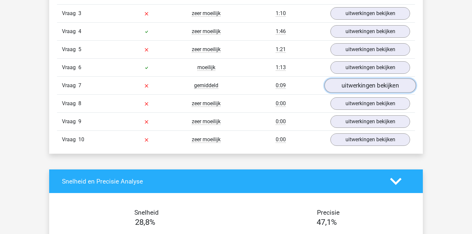
click at [351, 86] on link "uitwerkingen bekijken" at bounding box center [370, 85] width 91 height 14
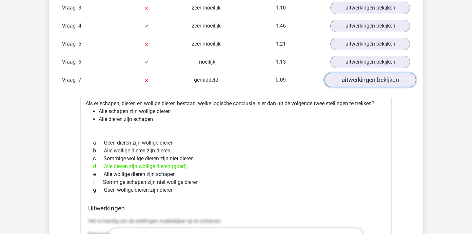
scroll to position [1157, 0]
click at [351, 86] on link "uitwerkingen bekijken" at bounding box center [370, 79] width 91 height 14
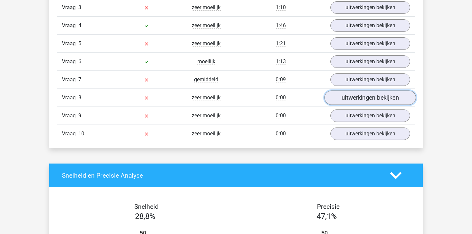
click at [351, 93] on link "uitwerkingen bekijken" at bounding box center [370, 98] width 91 height 14
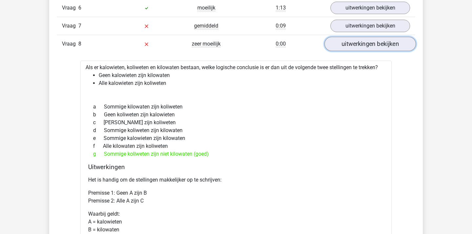
scroll to position [1211, 0]
click at [371, 42] on link "uitwerkingen bekijken" at bounding box center [370, 43] width 91 height 14
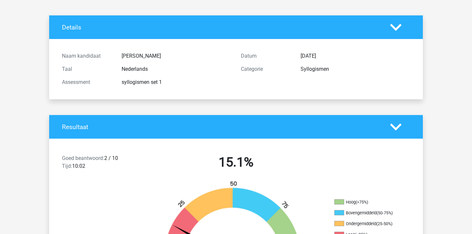
scroll to position [0, 0]
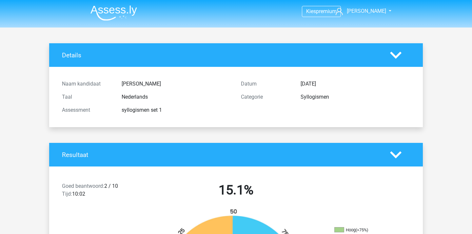
click at [117, 17] on img at bounding box center [114, 12] width 47 height 15
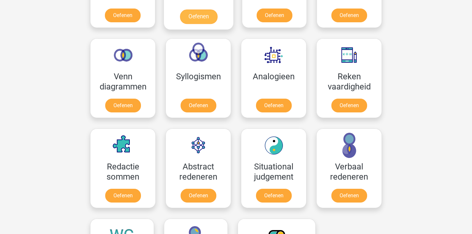
scroll to position [377, 0]
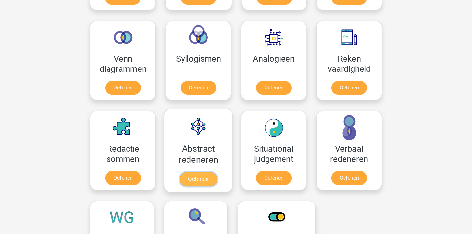
click at [217, 172] on link "Oefenen" at bounding box center [198, 179] width 37 height 14
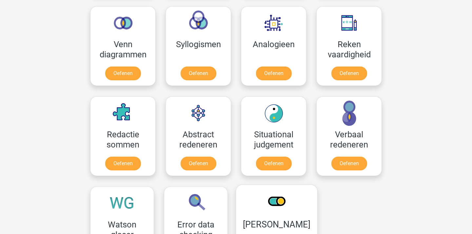
scroll to position [463, 0]
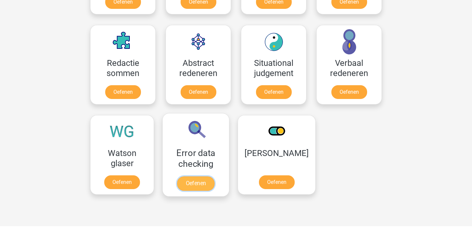
click at [207, 176] on link "Oefenen" at bounding box center [195, 183] width 37 height 14
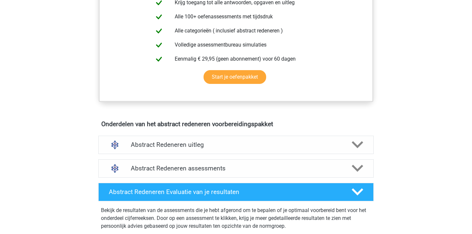
scroll to position [319, 0]
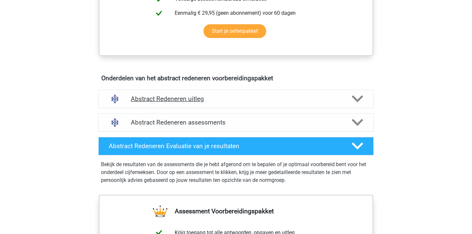
click at [217, 94] on div "Abstract Redeneren uitleg" at bounding box center [235, 99] width 275 height 18
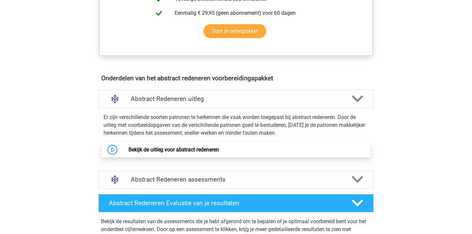
click at [195, 153] on link "Bekijk de uitleg voor abstract redeneren" at bounding box center [174, 150] width 91 height 6
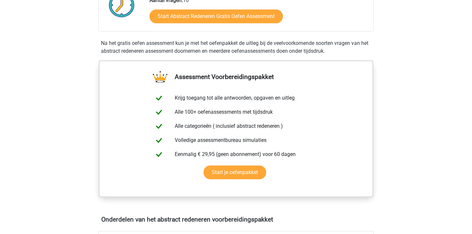
scroll to position [106, 0]
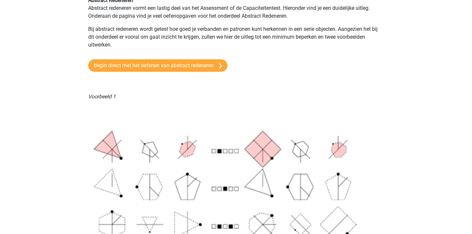
scroll to position [86, 0]
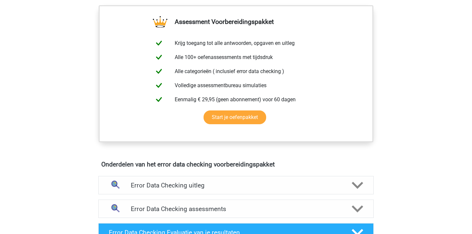
scroll to position [274, 0]
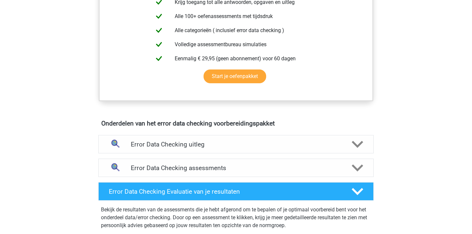
click at [207, 145] on h4 "Error Data Checking uitleg" at bounding box center [236, 145] width 211 height 8
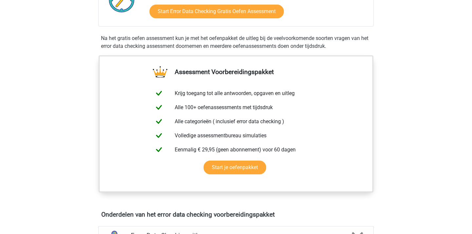
scroll to position [74, 0]
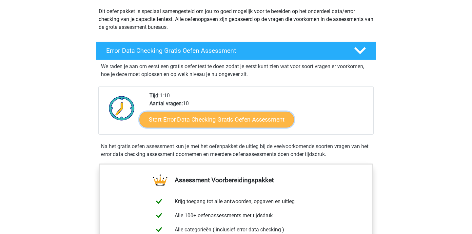
click at [210, 121] on link "Start Error Data Checking Gratis Oefen Assessment" at bounding box center [217, 120] width 155 height 16
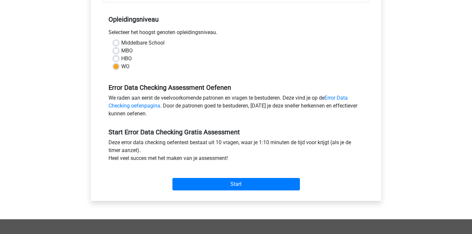
scroll to position [171, 0]
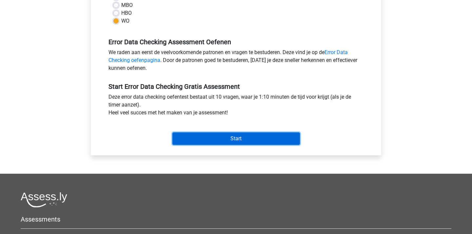
click at [212, 137] on input "Start" at bounding box center [236, 138] width 128 height 12
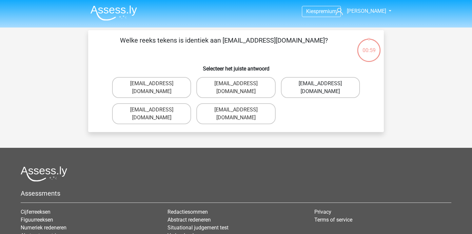
click at [320, 82] on label "Evy_Meade@jointmail.com.uk" at bounding box center [320, 87] width 79 height 21
click at [320, 84] on input "Evy_Meade@jointmail.com.uk" at bounding box center [322, 86] width 4 height 4
radio input "true"
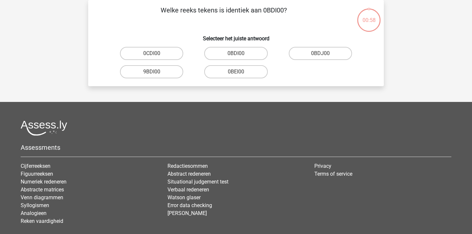
scroll to position [2, 0]
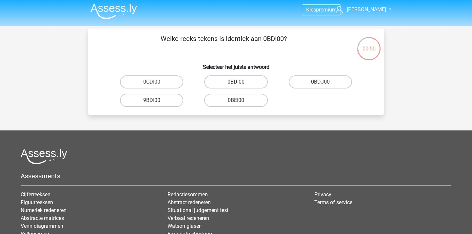
click at [254, 81] on label "0BDI00" at bounding box center [235, 81] width 63 height 13
click at [240, 82] on input "0BDI00" at bounding box center [238, 84] width 4 height 4
radio input "true"
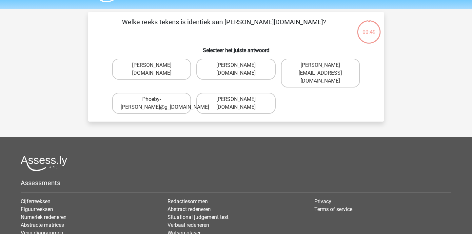
scroll to position [13, 0]
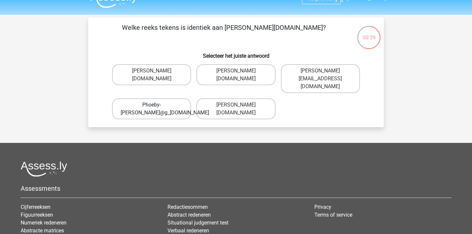
click at [170, 104] on label "Phoeby-Patterson@g_mail.gr" at bounding box center [151, 108] width 79 height 21
click at [156, 105] on input "Phoeby-Patterson@g_mail.gr" at bounding box center [154, 107] width 4 height 4
radio input "true"
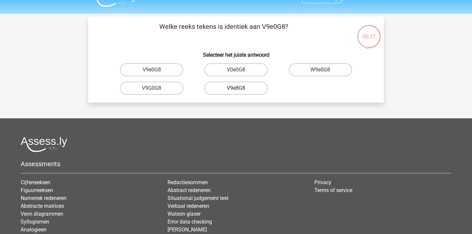
scroll to position [9, 0]
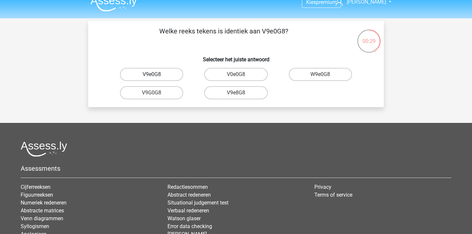
click at [166, 74] on label "V9e0G8" at bounding box center [151, 74] width 63 height 13
click at [156, 74] on input "V9e0G8" at bounding box center [154, 76] width 4 height 4
radio input "true"
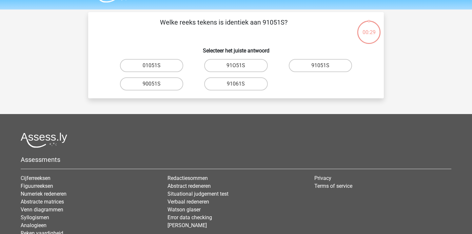
scroll to position [17, 0]
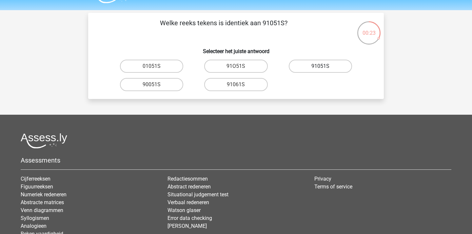
click at [302, 66] on label "91051S" at bounding box center [320, 66] width 63 height 13
click at [320, 66] on input "91051S" at bounding box center [322, 68] width 4 height 4
radio input "true"
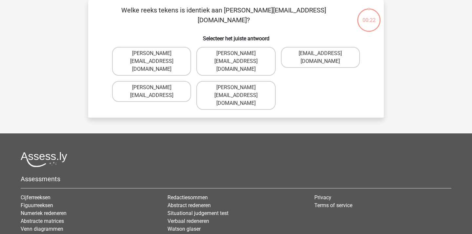
scroll to position [13, 0]
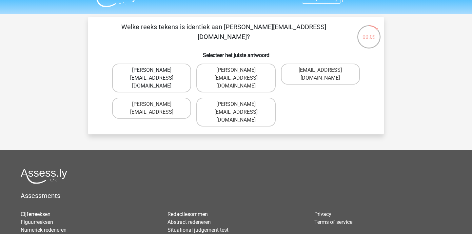
click at [159, 72] on label "Connor.Paterson@mailme.com" at bounding box center [151, 78] width 79 height 29
click at [156, 72] on input "Connor.Paterson@mailme.com" at bounding box center [154, 72] width 4 height 4
radio input "true"
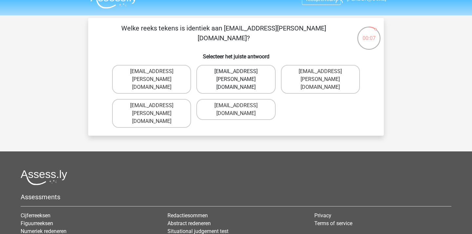
scroll to position [12, 0]
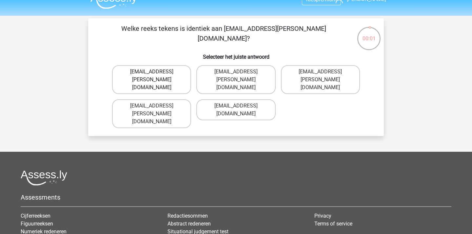
click at [167, 75] on label "Ava-Carroll@mailme.uk.com" at bounding box center [151, 79] width 79 height 29
click at [156, 75] on input "Ava-Carroll@mailme.uk.com" at bounding box center [154, 74] width 4 height 4
radio input "true"
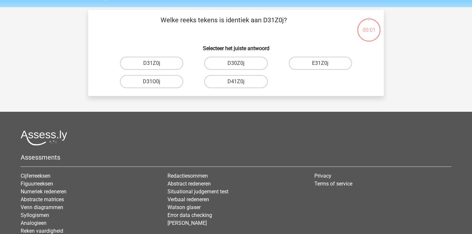
scroll to position [16, 0]
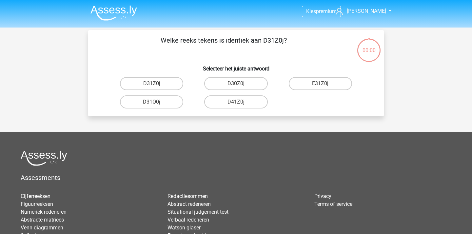
scroll to position [16, 0]
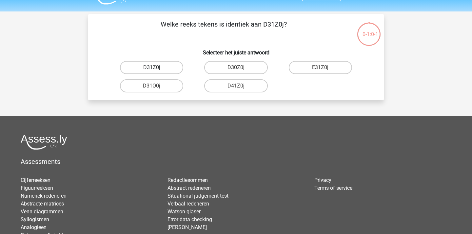
click at [174, 67] on label "D31Z0j" at bounding box center [151, 67] width 63 height 13
click at [156, 68] on input "D31Z0j" at bounding box center [154, 70] width 4 height 4
radio input "true"
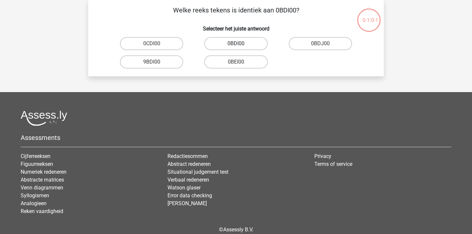
click at [207, 46] on label "0BDI00" at bounding box center [235, 43] width 63 height 13
click at [236, 46] on input "0BDI00" at bounding box center [238, 46] width 4 height 4
radio input "true"
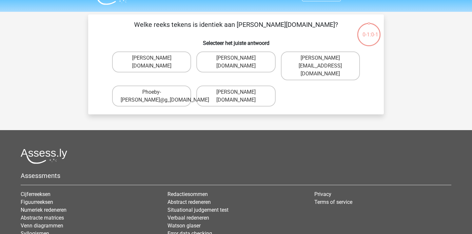
scroll to position [0, 0]
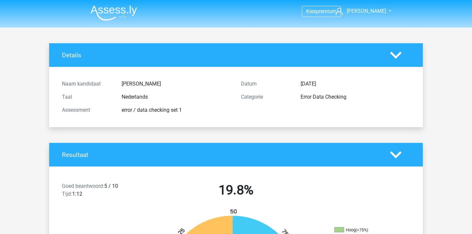
click at [121, 18] on img at bounding box center [114, 12] width 47 height 15
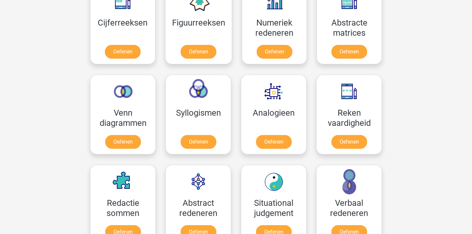
scroll to position [295, 0]
